Goal: Find specific page/section: Find specific page/section

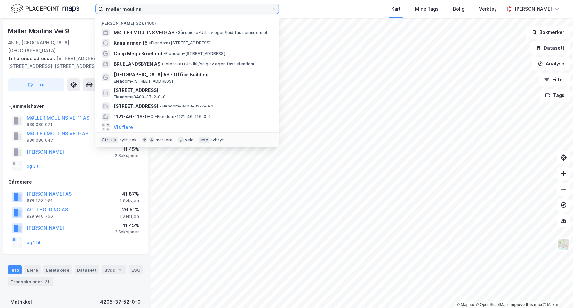
click at [100, 14] on div "møller moulins Nylige søk (100) MØLLER MOULINS VEI 9 AS • Gårdeiere • Utl. av e…" at bounding box center [187, 9] width 184 height 11
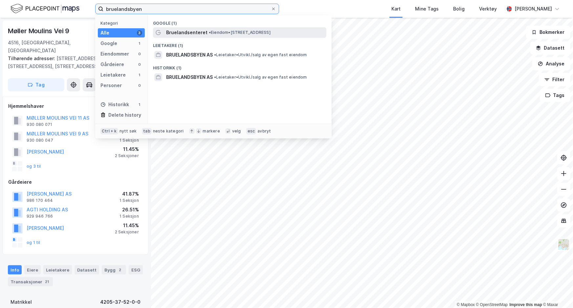
type input "bruelandsbyen"
